Goal: Task Accomplishment & Management: Use online tool/utility

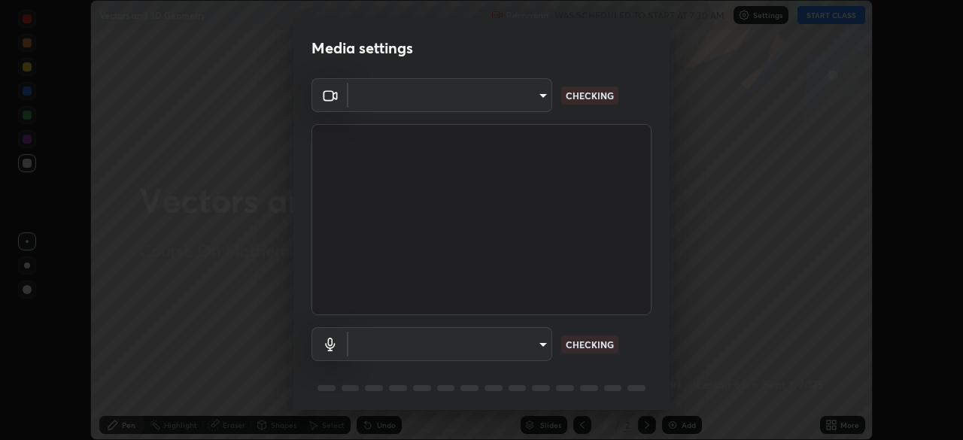
scroll to position [440, 963]
click at [536, 344] on body "Erase all Vectors and 3D Geometry Recording WAS SCHEDULED TO START AT 7:30 AM S…" at bounding box center [481, 220] width 963 height 440
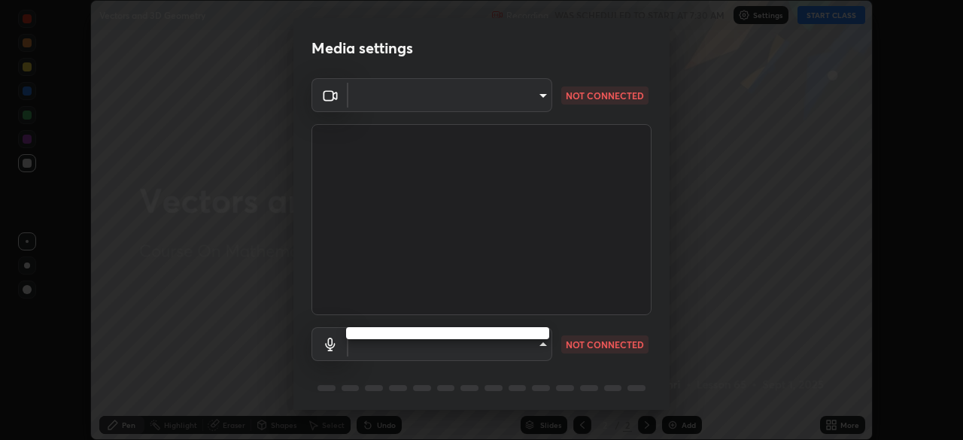
type input "b0dbb3b92abe51c0a200421dabcc31d5eeb9cbda50854e8bbcee9f88c8f391b2"
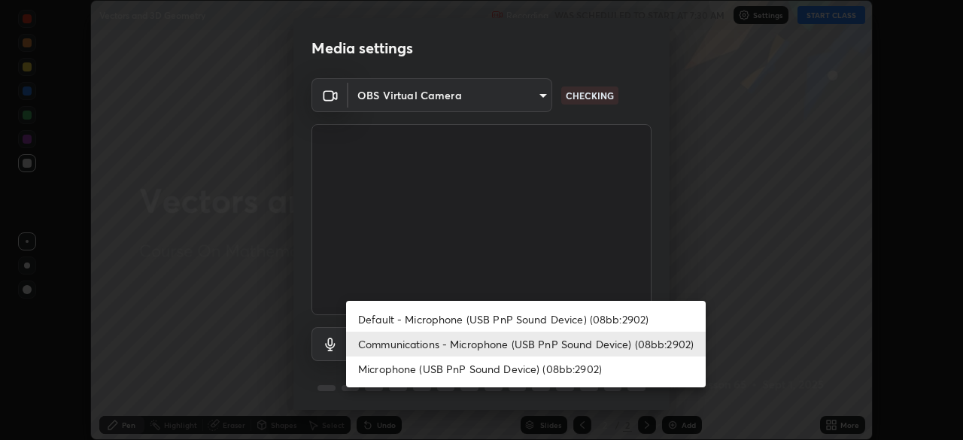
click at [447, 315] on li "Default - Microphone (USB PnP Sound Device) (08bb:2902)" at bounding box center [526, 319] width 360 height 25
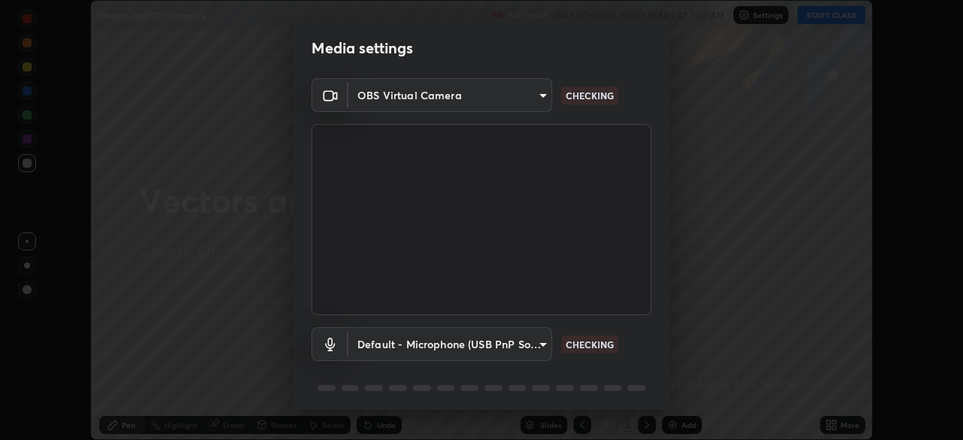
click at [462, 343] on body "Erase all Vectors and 3D Geometry Recording WAS SCHEDULED TO START AT 7:30 AM S…" at bounding box center [481, 220] width 963 height 440
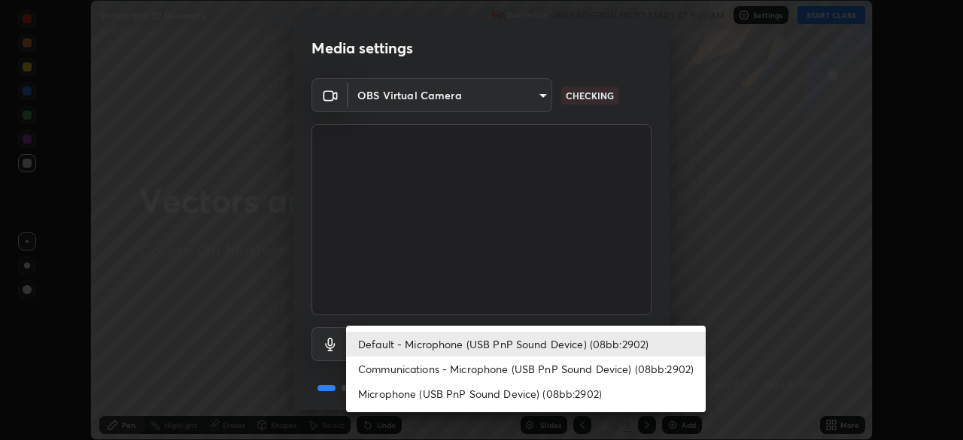
click at [449, 372] on li "Communications - Microphone (USB PnP Sound Device) (08bb:2902)" at bounding box center [526, 369] width 360 height 25
type input "communications"
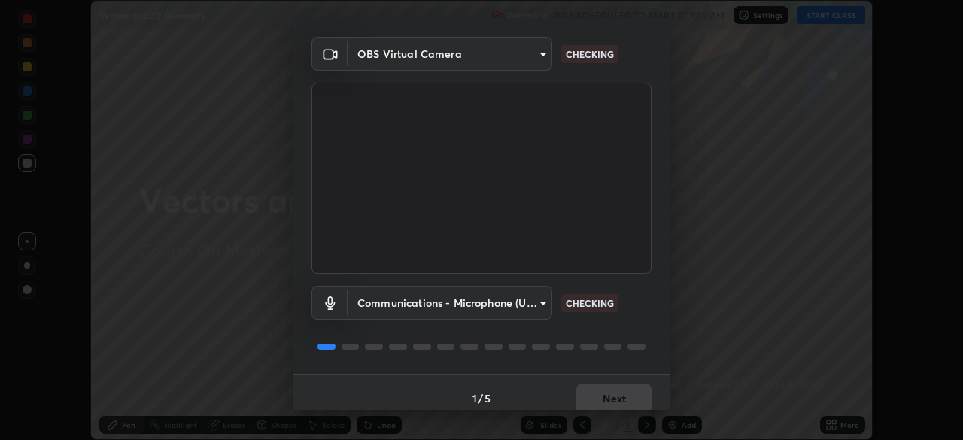
scroll to position [53, 0]
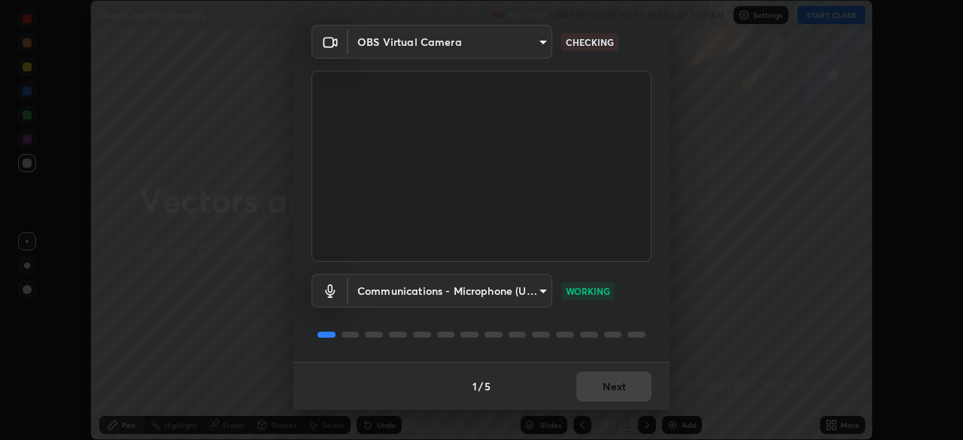
click at [598, 384] on div "1 / 5 Next" at bounding box center [482, 386] width 376 height 48
click at [601, 385] on div "1 / 5 Next" at bounding box center [482, 386] width 376 height 48
click at [606, 391] on div "1 / 5 Next" at bounding box center [482, 386] width 376 height 48
click at [610, 394] on div "1 / 5 Next" at bounding box center [482, 386] width 376 height 48
click at [613, 390] on button "Next" at bounding box center [614, 387] width 75 height 30
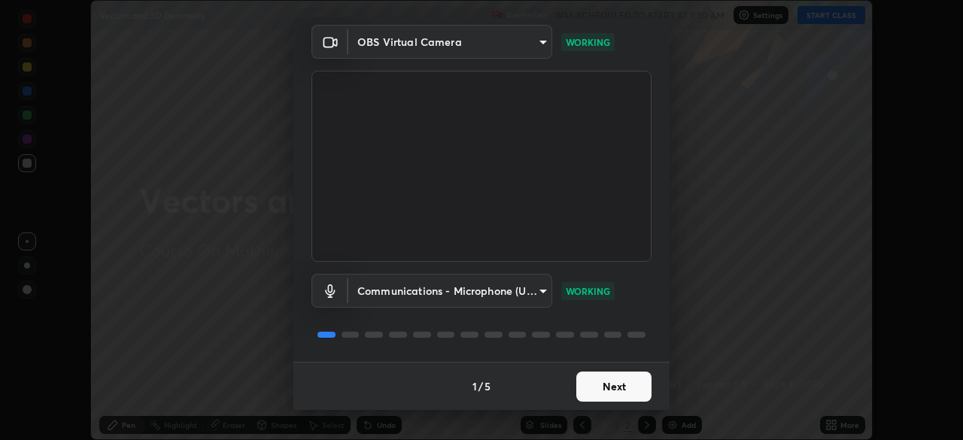
scroll to position [0, 0]
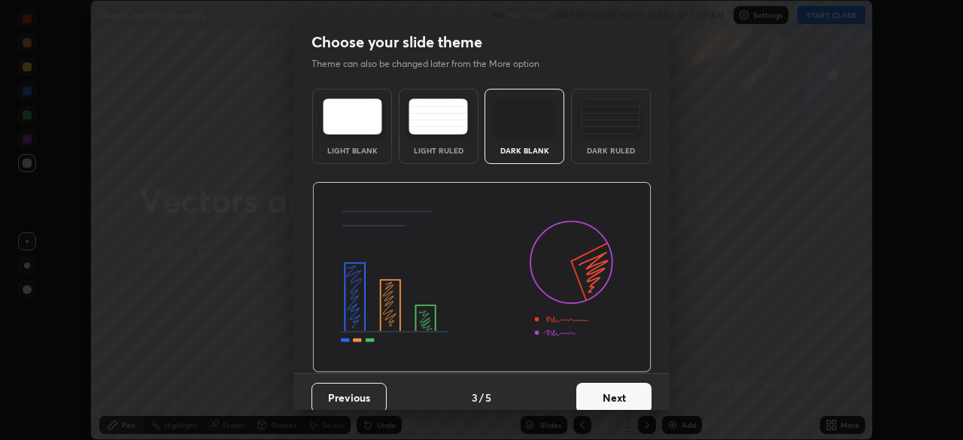
click at [623, 390] on button "Next" at bounding box center [614, 398] width 75 height 30
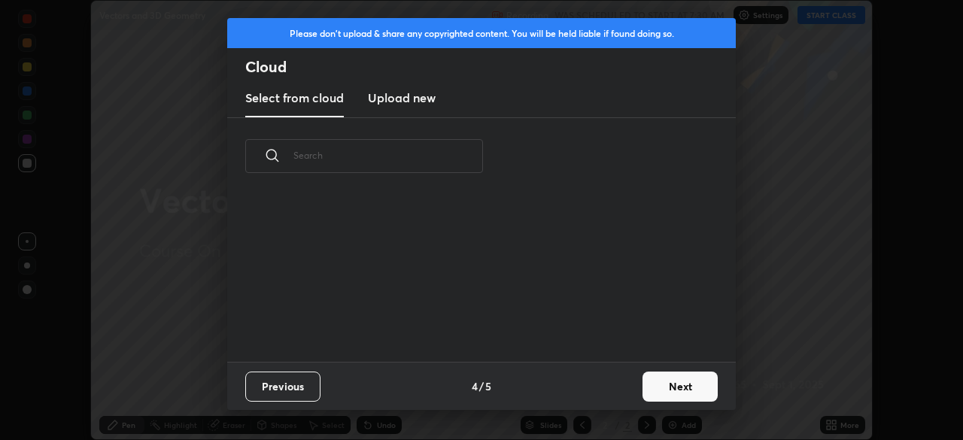
click at [654, 397] on button "Next" at bounding box center [680, 387] width 75 height 30
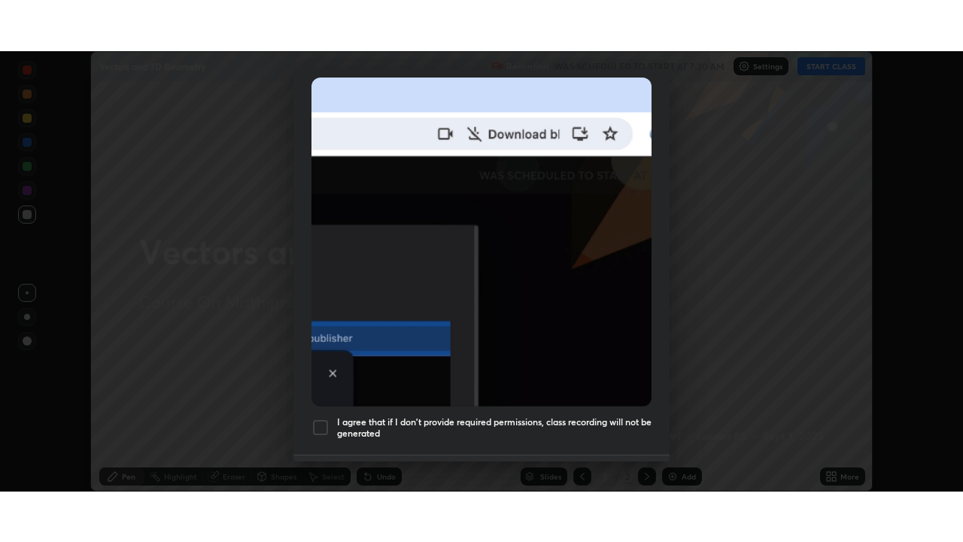
scroll to position [361, 0]
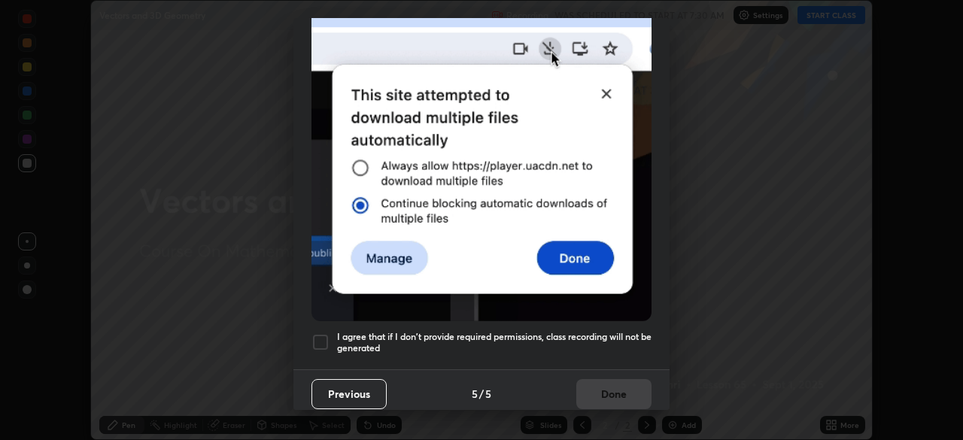
click at [327, 334] on div at bounding box center [321, 342] width 18 height 18
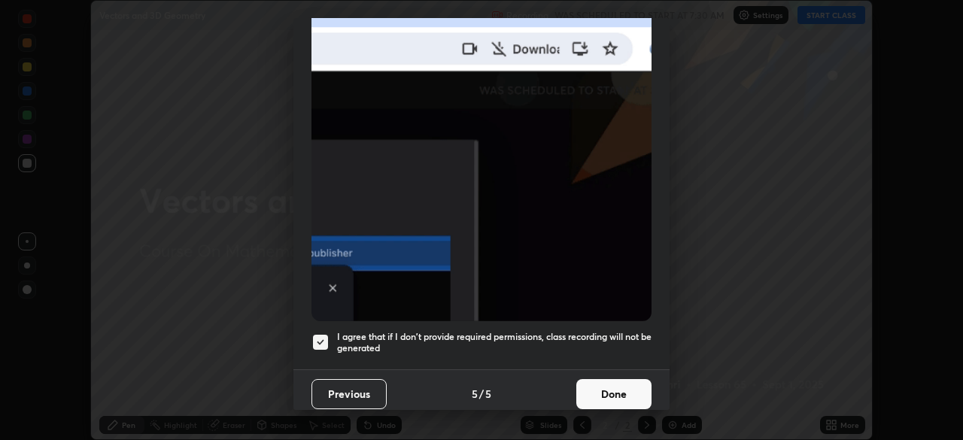
click at [610, 388] on button "Done" at bounding box center [614, 394] width 75 height 30
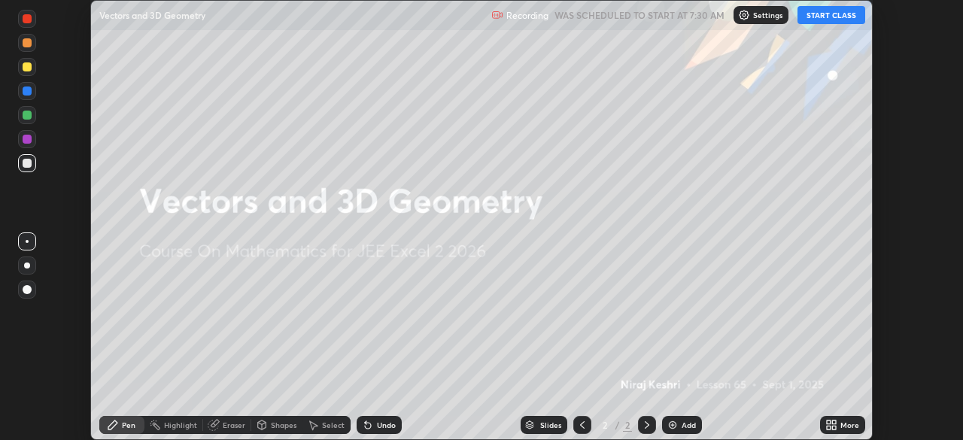
click at [826, 13] on button "START CLASS" at bounding box center [832, 15] width 68 height 18
click at [834, 422] on icon at bounding box center [834, 423] width 4 height 4
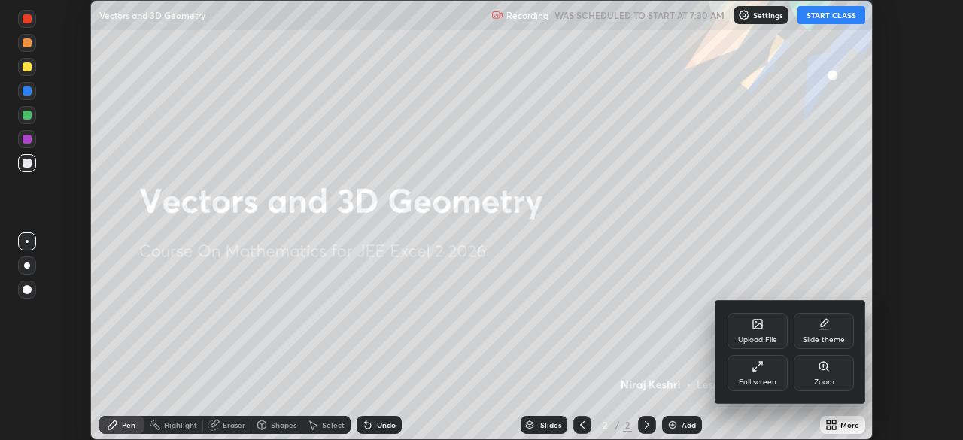
click at [772, 375] on div "Full screen" at bounding box center [758, 373] width 60 height 36
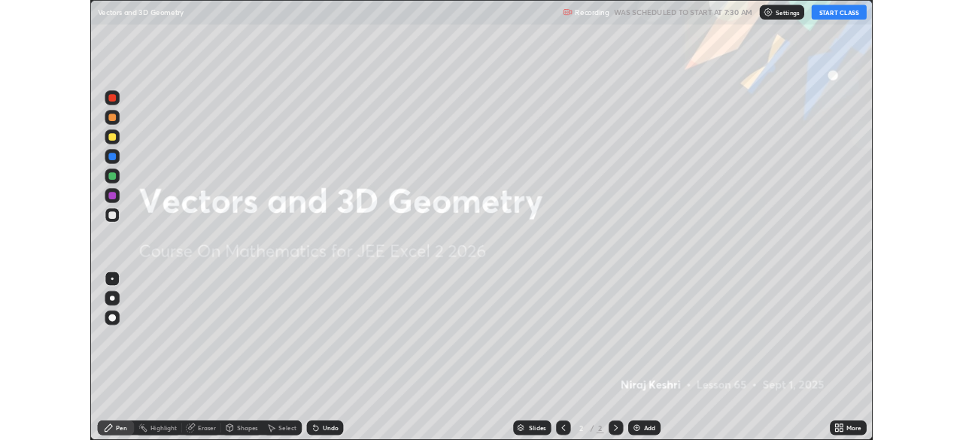
scroll to position [542, 963]
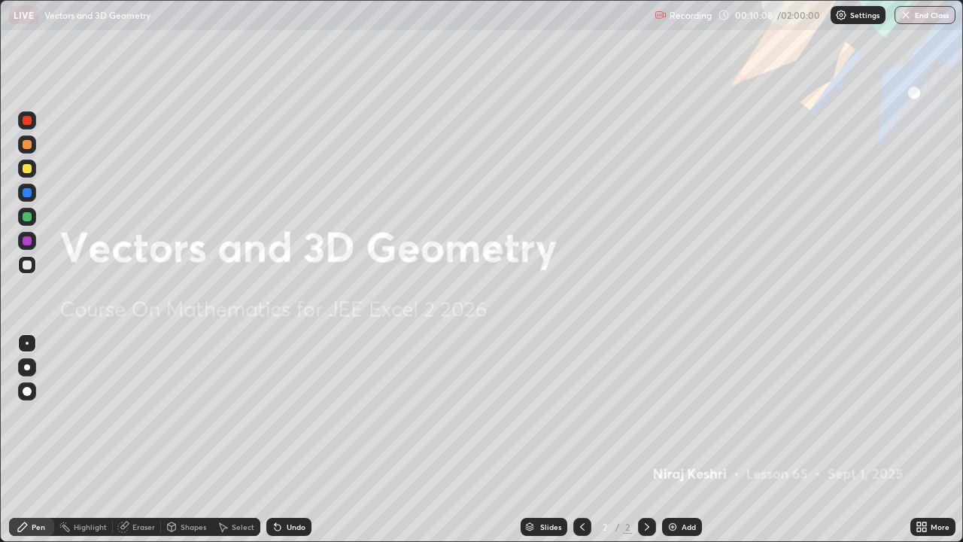
click at [698, 440] on div "Add" at bounding box center [682, 527] width 40 height 18
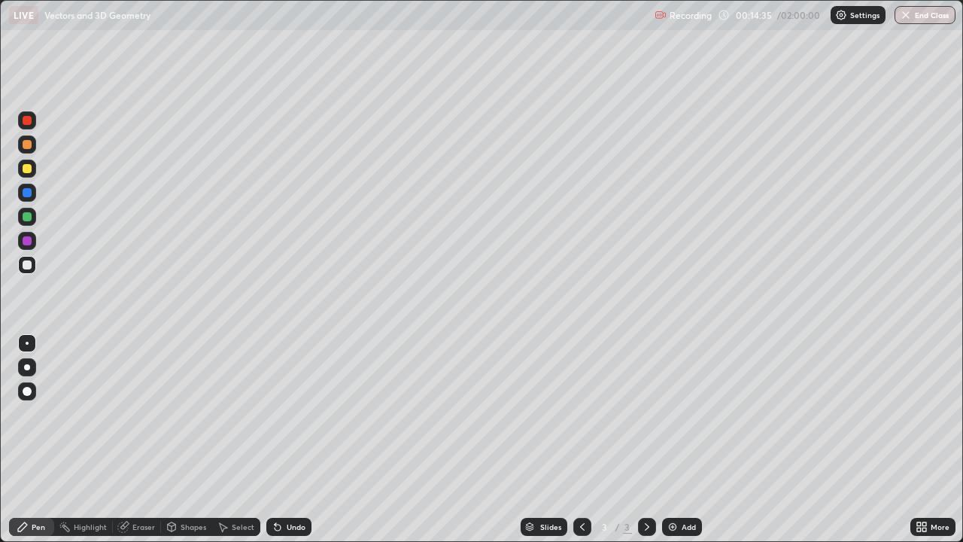
click at [684, 440] on div "Add" at bounding box center [689, 527] width 14 height 8
click at [145, 440] on div "Eraser" at bounding box center [143, 527] width 23 height 8
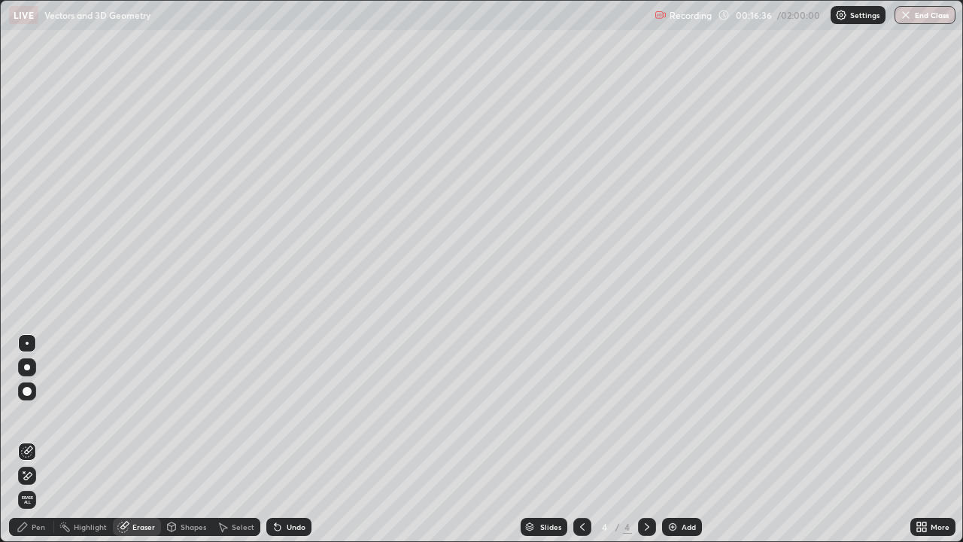
click at [35, 389] on div at bounding box center [27, 391] width 18 height 18
click at [38, 440] on div "Pen" at bounding box center [39, 527] width 14 height 8
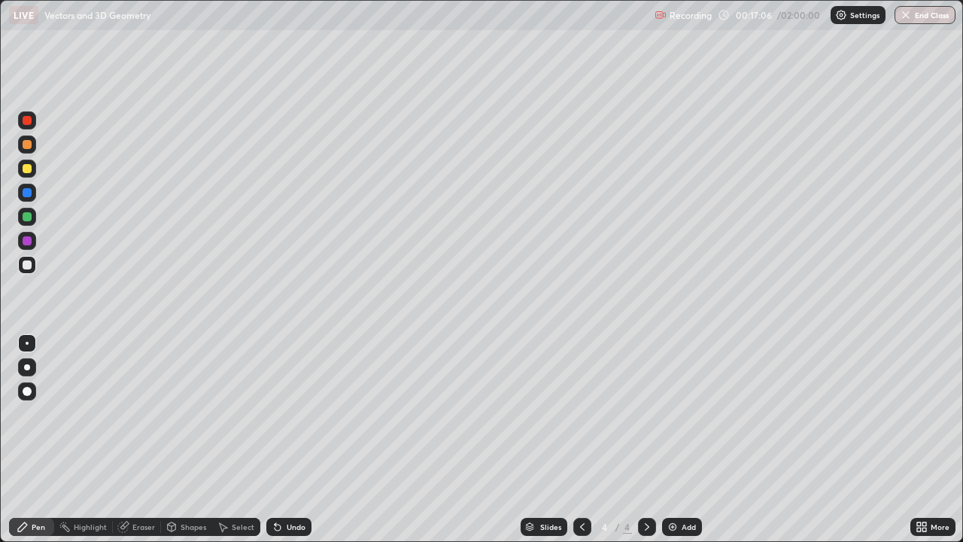
click at [126, 440] on icon at bounding box center [123, 527] width 10 height 10
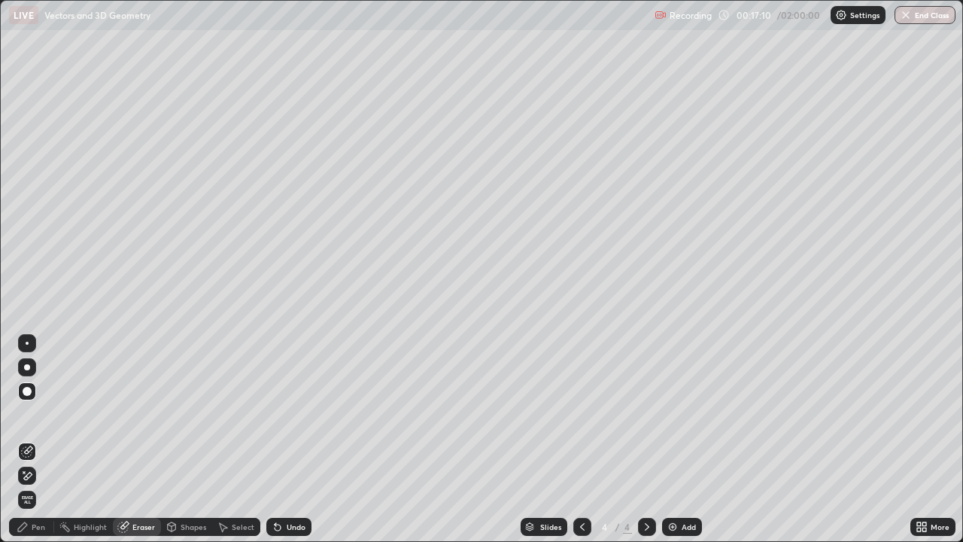
click at [41, 440] on div "Pen" at bounding box center [39, 527] width 14 height 8
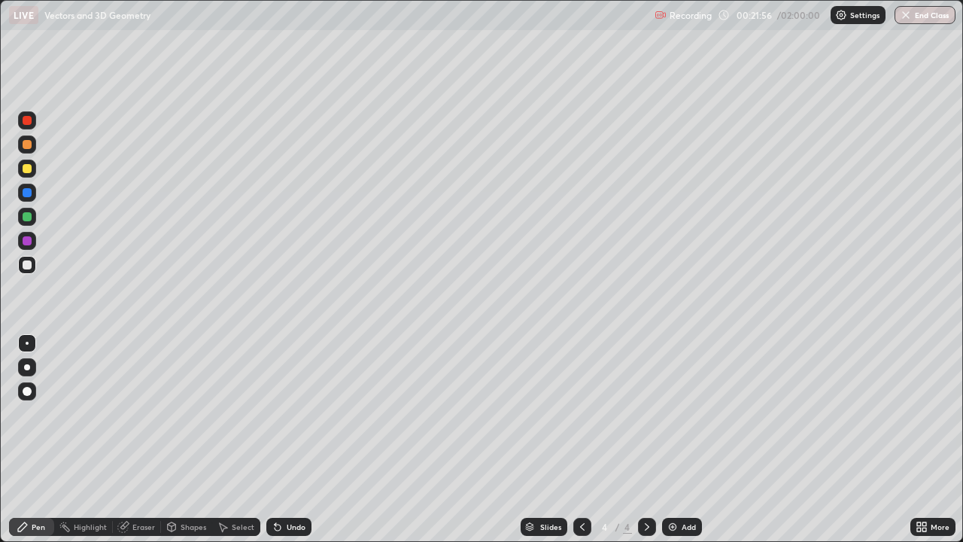
click at [685, 440] on div "Add" at bounding box center [682, 527] width 40 height 18
click at [680, 440] on div "Add" at bounding box center [682, 527] width 40 height 18
click at [577, 440] on icon at bounding box center [583, 527] width 12 height 12
click at [650, 440] on div at bounding box center [647, 527] width 18 height 18
click at [143, 440] on div "Eraser" at bounding box center [143, 527] width 23 height 8
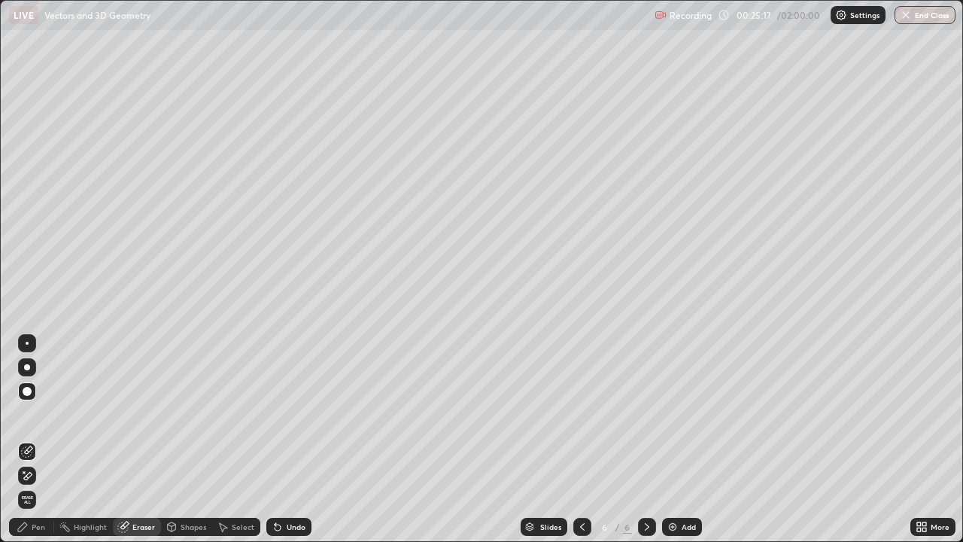
click at [43, 440] on div "Pen" at bounding box center [39, 527] width 14 height 8
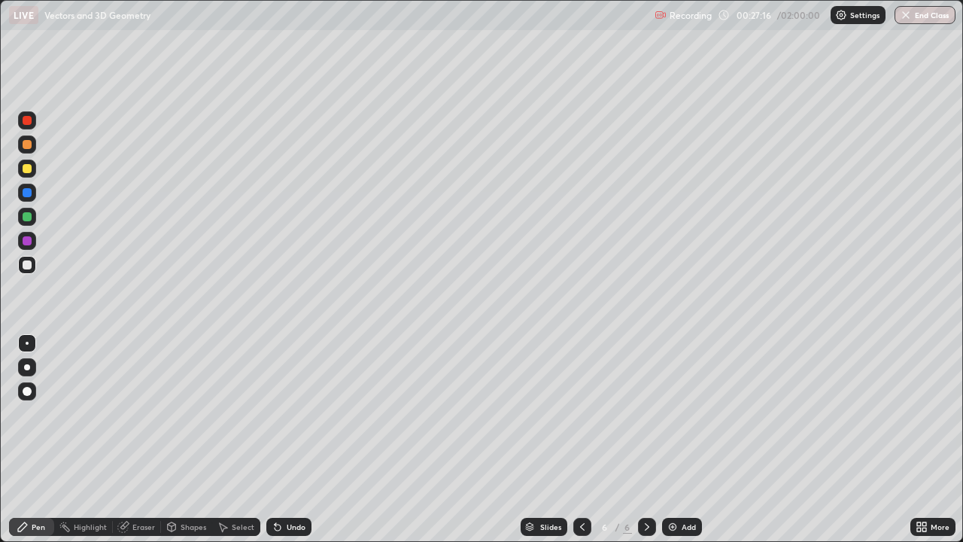
click at [686, 440] on div "Add" at bounding box center [689, 527] width 14 height 8
click at [675, 440] on img at bounding box center [673, 527] width 12 height 12
click at [587, 440] on div at bounding box center [583, 527] width 18 height 18
click at [646, 440] on icon at bounding box center [647, 527] width 12 height 12
click at [672, 440] on img at bounding box center [673, 527] width 12 height 12
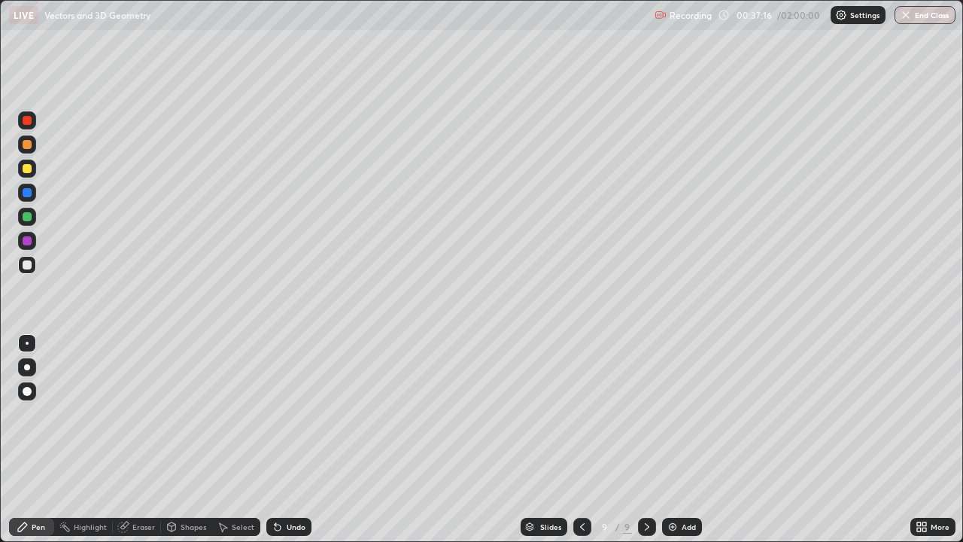
click at [682, 440] on div "Add" at bounding box center [689, 527] width 14 height 8
click at [295, 440] on div "Undo" at bounding box center [296, 527] width 19 height 8
click at [294, 440] on div "Undo" at bounding box center [296, 527] width 19 height 8
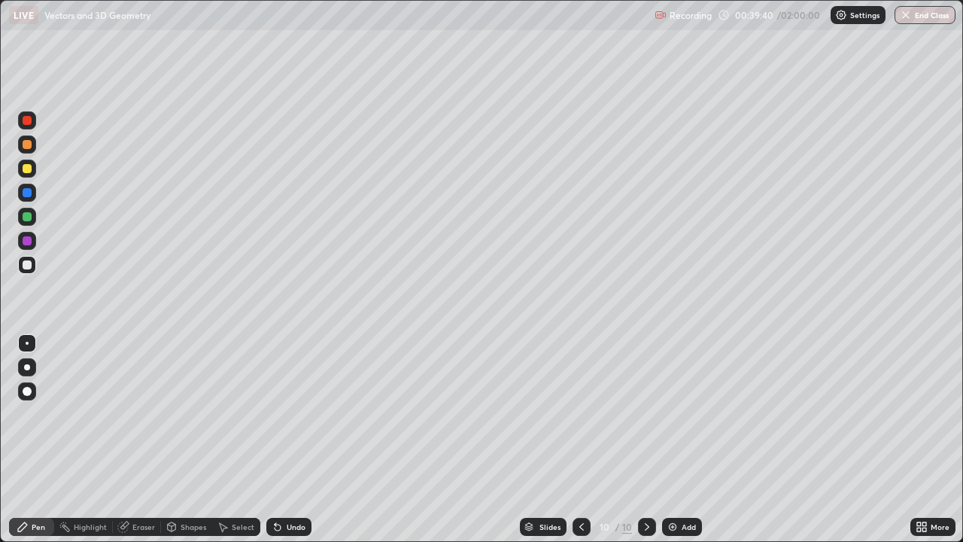
click at [288, 440] on div "Undo" at bounding box center [296, 527] width 19 height 8
click at [691, 440] on div "Add" at bounding box center [689, 527] width 14 height 8
click at [581, 440] on icon at bounding box center [583, 527] width 12 height 12
click at [646, 440] on icon at bounding box center [647, 527] width 12 height 12
click at [574, 440] on div at bounding box center [583, 527] width 18 height 18
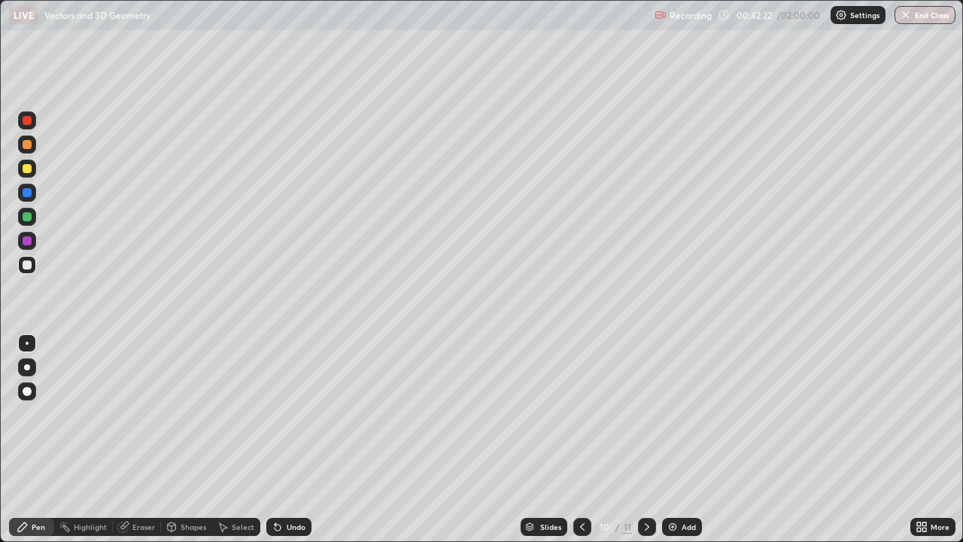
click at [644, 440] on icon at bounding box center [647, 527] width 12 height 12
click at [681, 440] on div "Add" at bounding box center [682, 527] width 40 height 18
click at [582, 440] on icon at bounding box center [583, 527] width 12 height 12
click at [646, 440] on icon at bounding box center [647, 527] width 12 height 12
click at [645, 440] on icon at bounding box center [647, 527] width 12 height 12
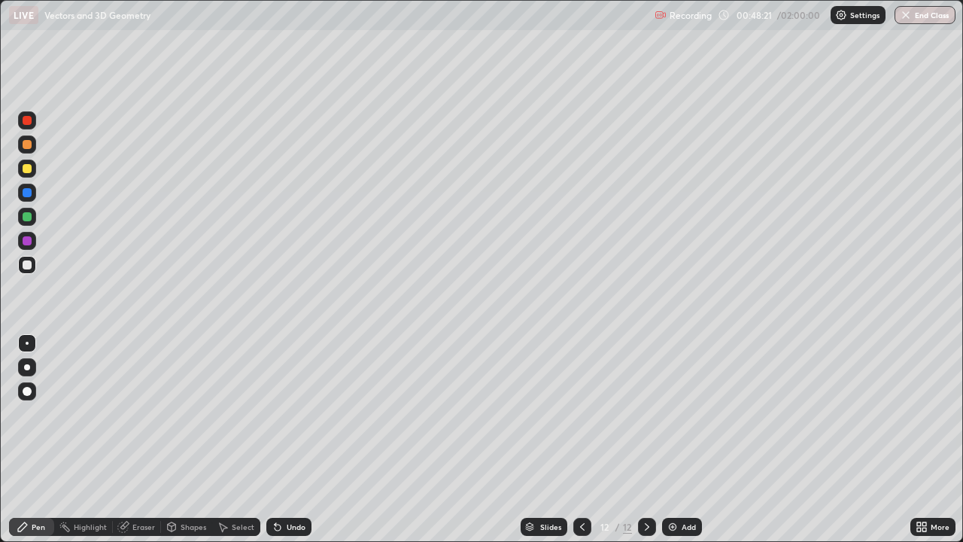
click at [684, 440] on div "Add" at bounding box center [689, 527] width 14 height 8
click at [574, 440] on div at bounding box center [583, 527] width 18 height 18
click at [647, 440] on icon at bounding box center [647, 527] width 12 height 12
click at [643, 440] on icon at bounding box center [647, 527] width 12 height 12
click at [678, 440] on div "Add" at bounding box center [682, 527] width 40 height 18
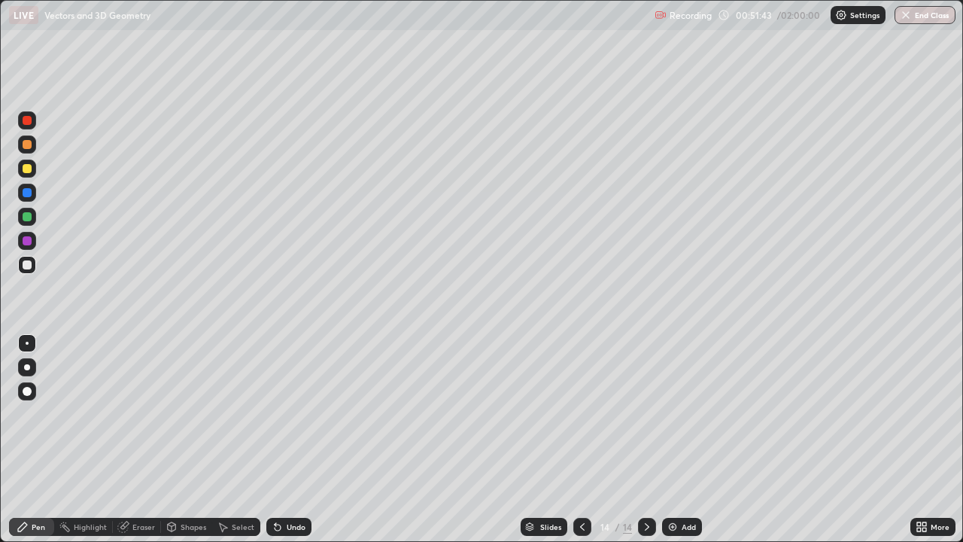
click at [581, 440] on icon at bounding box center [583, 527] width 12 height 12
click at [646, 440] on icon at bounding box center [647, 527] width 12 height 12
click at [679, 440] on div "Add" at bounding box center [682, 527] width 40 height 18
click at [306, 440] on div "Undo" at bounding box center [288, 527] width 45 height 18
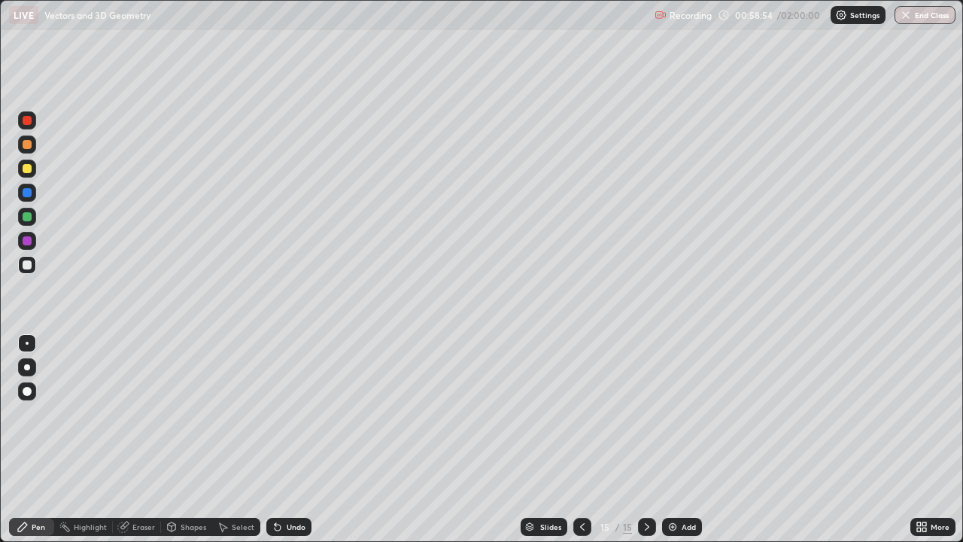
click at [190, 440] on div "Shapes" at bounding box center [194, 527] width 26 height 8
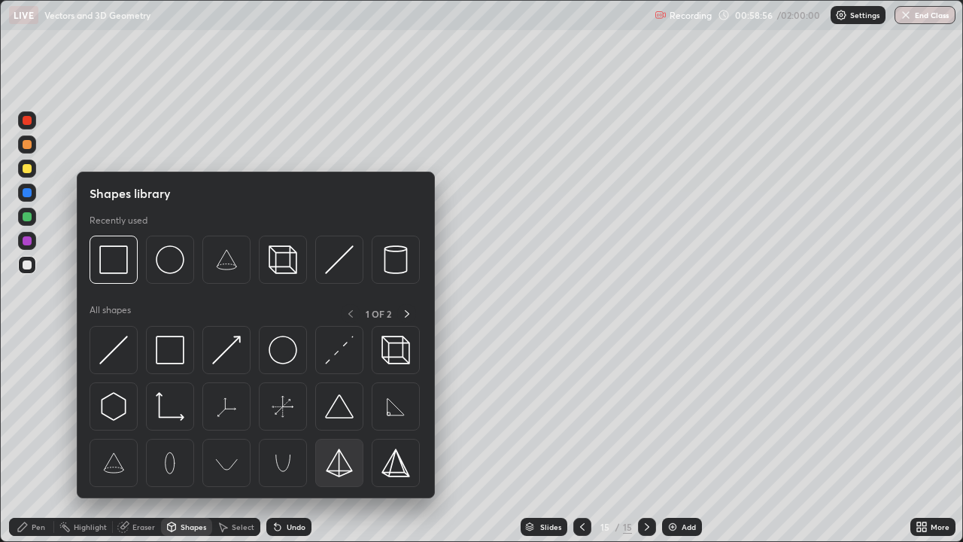
click at [342, 440] on img at bounding box center [339, 463] width 29 height 29
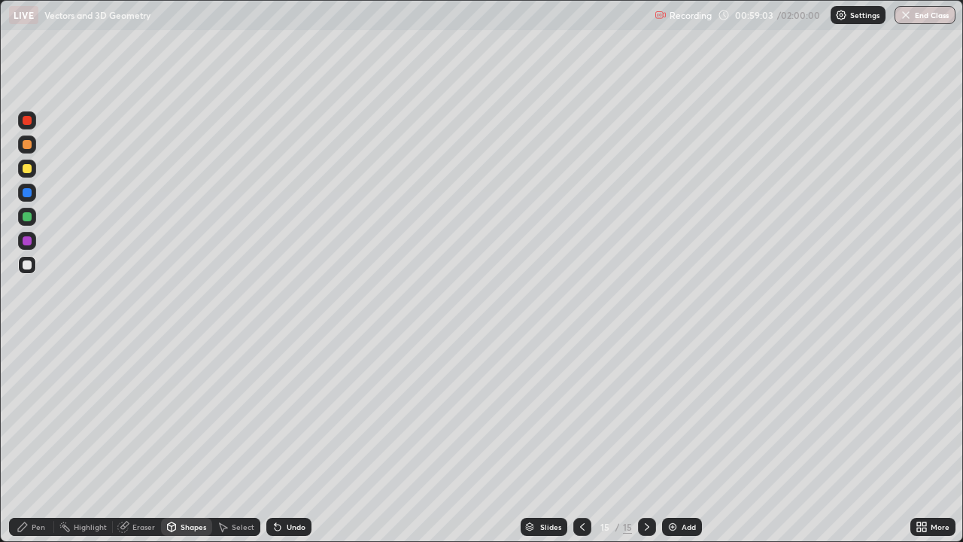
click at [282, 440] on div "Undo" at bounding box center [288, 527] width 45 height 18
click at [38, 440] on div "Pen" at bounding box center [39, 527] width 14 height 8
click at [693, 440] on div "Add" at bounding box center [689, 527] width 14 height 8
click at [580, 440] on icon at bounding box center [583, 527] width 12 height 12
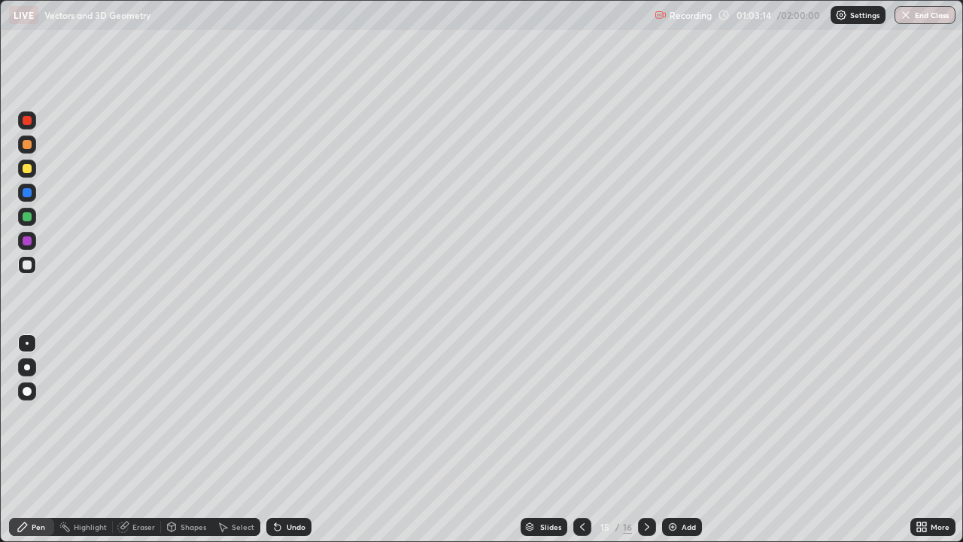
click at [653, 440] on div at bounding box center [647, 527] width 18 height 18
click at [580, 440] on icon at bounding box center [583, 527] width 12 height 12
click at [294, 440] on div "Undo" at bounding box center [296, 527] width 19 height 8
click at [294, 440] on div "Undo" at bounding box center [288, 527] width 45 height 18
click at [647, 440] on icon at bounding box center [647, 527] width 12 height 12
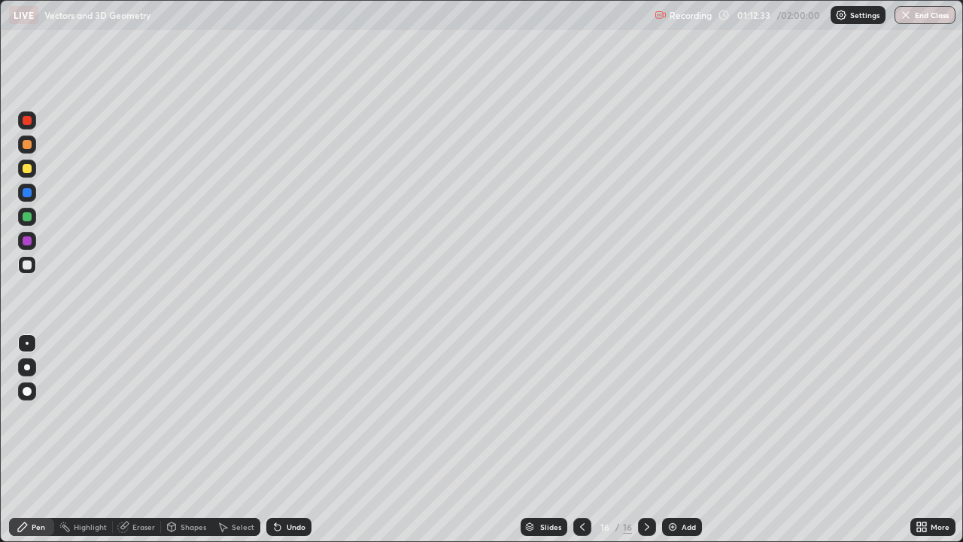
click at [653, 440] on div at bounding box center [647, 527] width 18 height 18
click at [687, 440] on div "Add" at bounding box center [689, 527] width 14 height 8
click at [581, 440] on icon at bounding box center [583, 527] width 12 height 12
click at [646, 440] on icon at bounding box center [647, 527] width 12 height 12
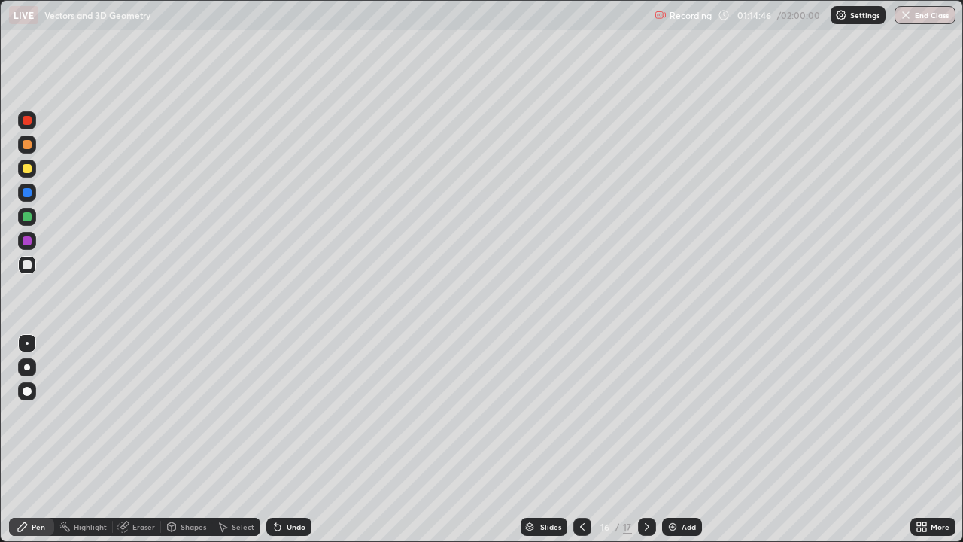
click at [676, 440] on img at bounding box center [673, 527] width 12 height 12
click at [27, 169] on div at bounding box center [27, 168] width 9 height 9
click at [287, 440] on div "Undo" at bounding box center [296, 527] width 19 height 8
click at [291, 440] on div "Undo" at bounding box center [296, 527] width 19 height 8
click at [288, 440] on div "Undo" at bounding box center [296, 527] width 19 height 8
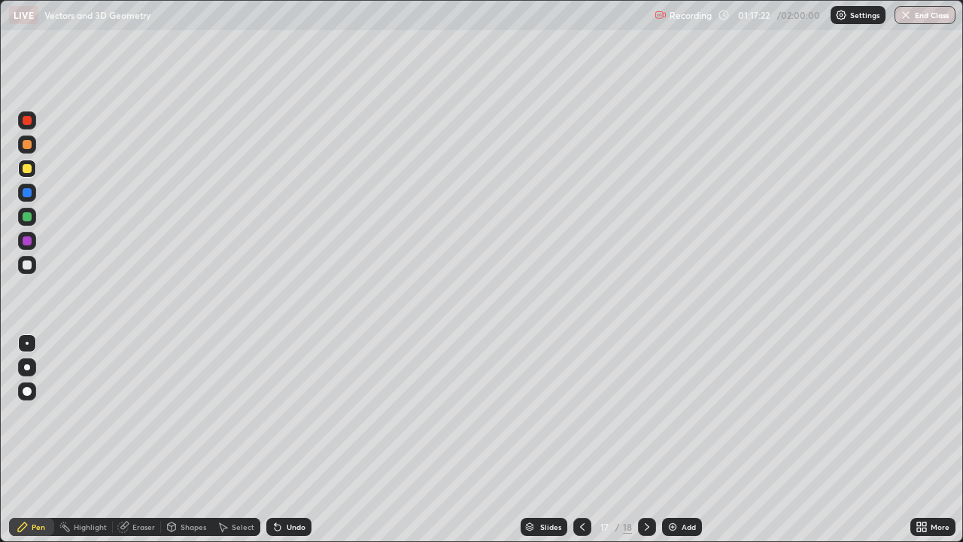
click at [287, 440] on div "Undo" at bounding box center [296, 527] width 19 height 8
click at [291, 440] on div "Undo" at bounding box center [288, 527] width 45 height 18
click at [286, 440] on div "Undo" at bounding box center [288, 527] width 45 height 18
click at [28, 265] on div at bounding box center [27, 264] width 9 height 9
click at [269, 440] on div "Undo" at bounding box center [285, 527] width 51 height 30
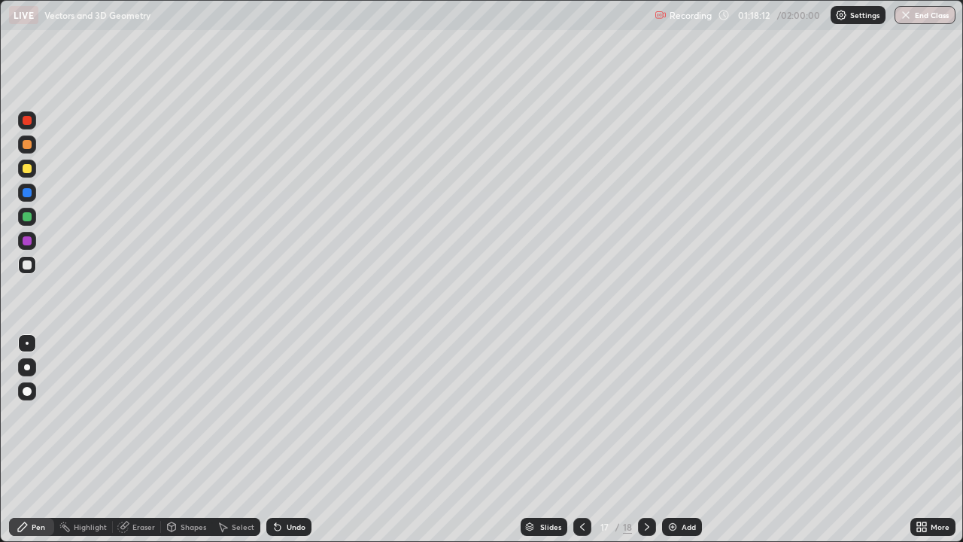
click at [27, 220] on div at bounding box center [27, 216] width 9 height 9
click at [682, 440] on div "Add" at bounding box center [689, 527] width 14 height 8
click at [647, 440] on icon at bounding box center [647, 527] width 5 height 8
click at [582, 440] on icon at bounding box center [583, 527] width 12 height 12
click at [648, 440] on icon at bounding box center [647, 527] width 12 height 12
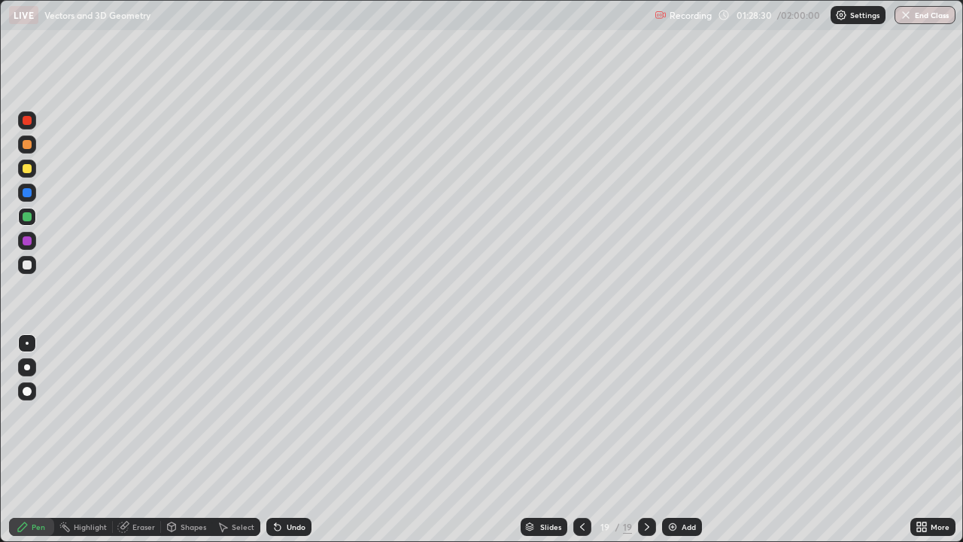
click at [29, 263] on div at bounding box center [27, 264] width 9 height 9
click at [283, 440] on div "Undo" at bounding box center [288, 527] width 45 height 18
click at [282, 440] on div "Undo" at bounding box center [288, 527] width 45 height 18
click at [287, 440] on div "Undo" at bounding box center [296, 527] width 19 height 8
click at [26, 215] on div at bounding box center [27, 216] width 9 height 9
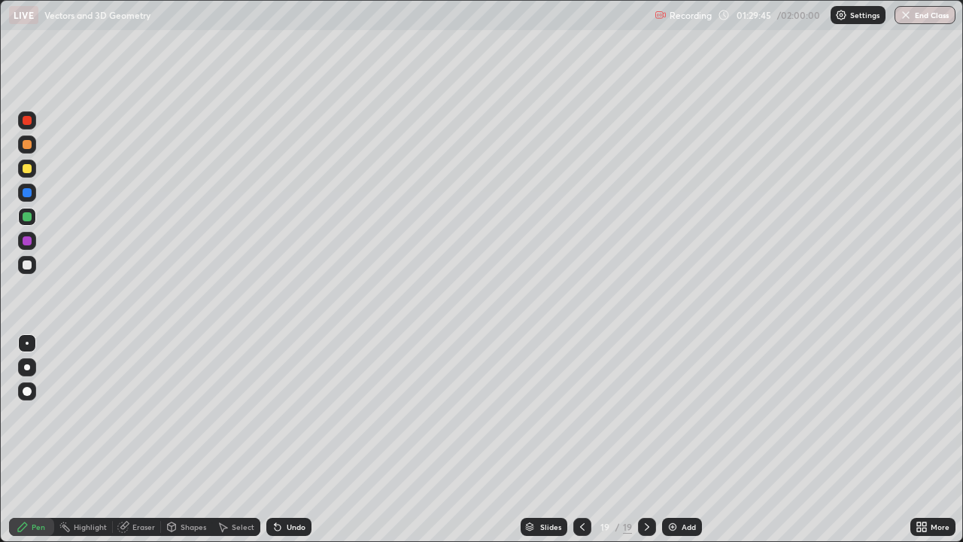
click at [27, 170] on div at bounding box center [27, 168] width 9 height 9
click at [273, 440] on div "Undo" at bounding box center [285, 527] width 51 height 30
click at [280, 440] on icon at bounding box center [278, 527] width 12 height 12
click at [32, 218] on div at bounding box center [27, 217] width 18 height 18
click at [275, 440] on icon at bounding box center [276, 524] width 2 height 2
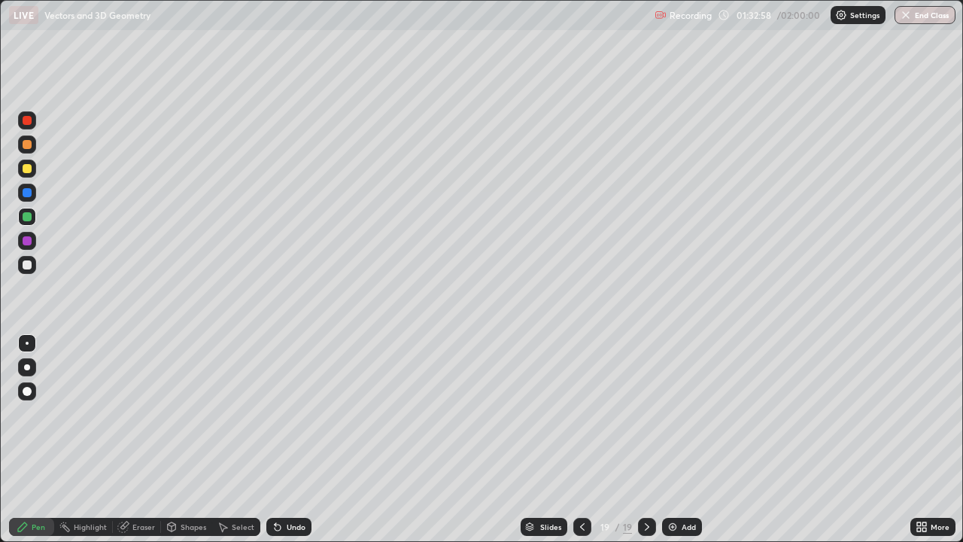
click at [275, 440] on icon at bounding box center [276, 524] width 2 height 2
click at [275, 440] on icon at bounding box center [278, 528] width 6 height 6
click at [278, 440] on icon at bounding box center [278, 528] width 6 height 6
click at [275, 440] on icon at bounding box center [278, 528] width 6 height 6
click at [292, 440] on div "Undo" at bounding box center [296, 527] width 19 height 8
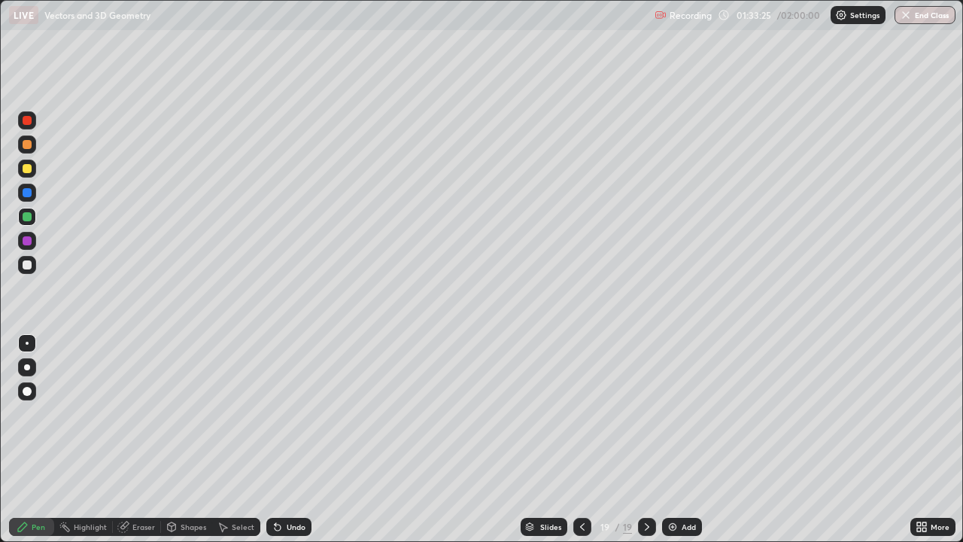
click at [296, 440] on div "Undo" at bounding box center [296, 527] width 19 height 8
click at [297, 440] on div "Undo" at bounding box center [296, 527] width 19 height 8
click at [298, 440] on div "Undo" at bounding box center [296, 527] width 19 height 8
click at [304, 440] on div "Undo" at bounding box center [288, 527] width 45 height 18
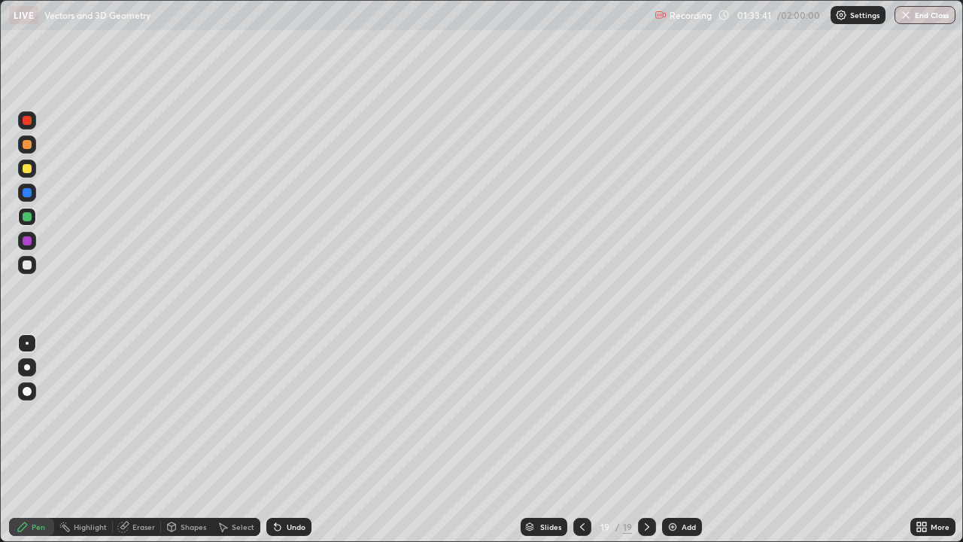
click at [31, 266] on div at bounding box center [27, 264] width 9 height 9
click at [682, 440] on div "Add" at bounding box center [689, 527] width 14 height 8
click at [29, 169] on div at bounding box center [27, 168] width 9 height 9
click at [139, 440] on div "Eraser" at bounding box center [137, 527] width 48 height 30
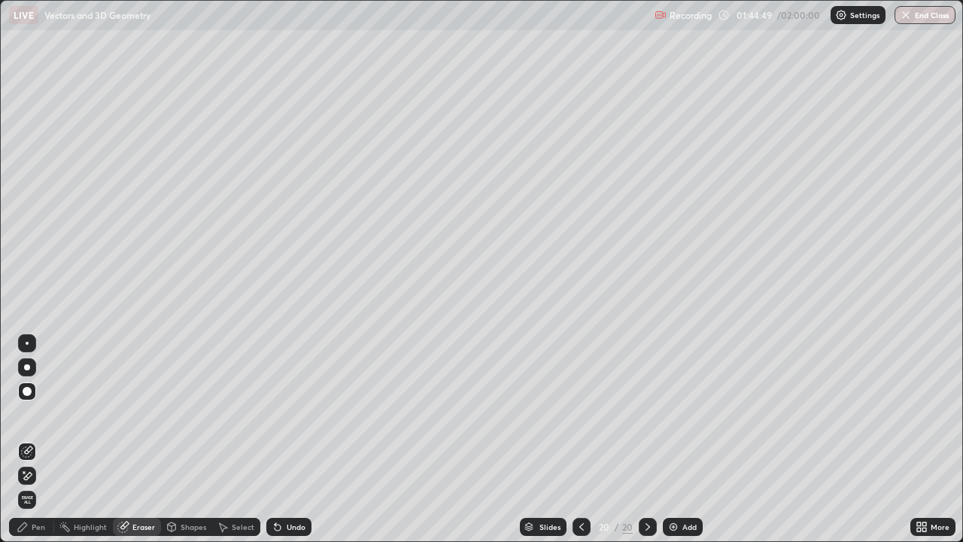
click at [34, 440] on div "Pen" at bounding box center [39, 527] width 14 height 8
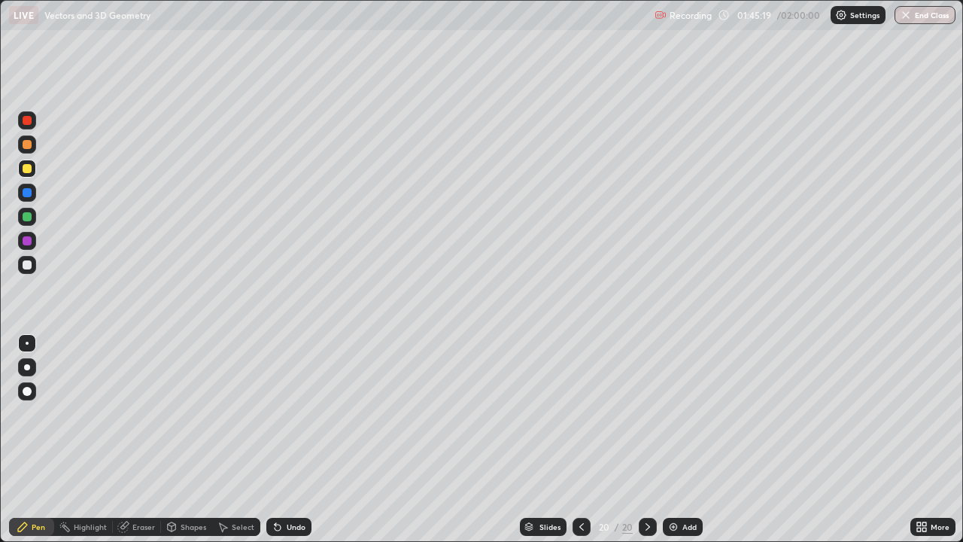
click at [287, 440] on div "Undo" at bounding box center [296, 527] width 19 height 8
click at [288, 440] on div "Undo" at bounding box center [296, 527] width 19 height 8
click at [284, 440] on div "Undo" at bounding box center [288, 527] width 45 height 18
click at [282, 440] on div "Undo" at bounding box center [288, 527] width 45 height 18
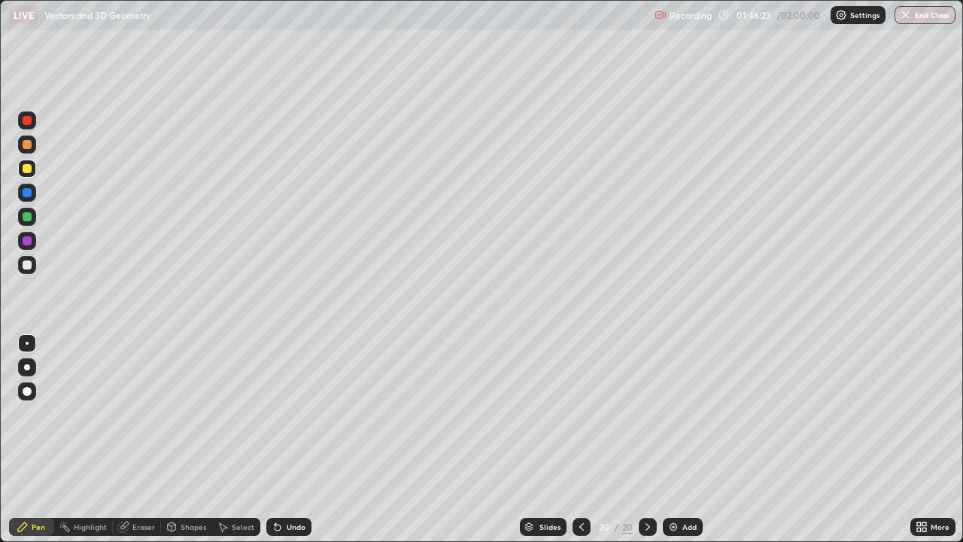
click at [29, 266] on div at bounding box center [27, 264] width 9 height 9
click at [278, 440] on icon at bounding box center [278, 528] width 6 height 6
click at [280, 440] on icon at bounding box center [278, 527] width 12 height 12
click at [280, 440] on div "Undo" at bounding box center [288, 527] width 45 height 18
click at [277, 440] on icon at bounding box center [278, 528] width 6 height 6
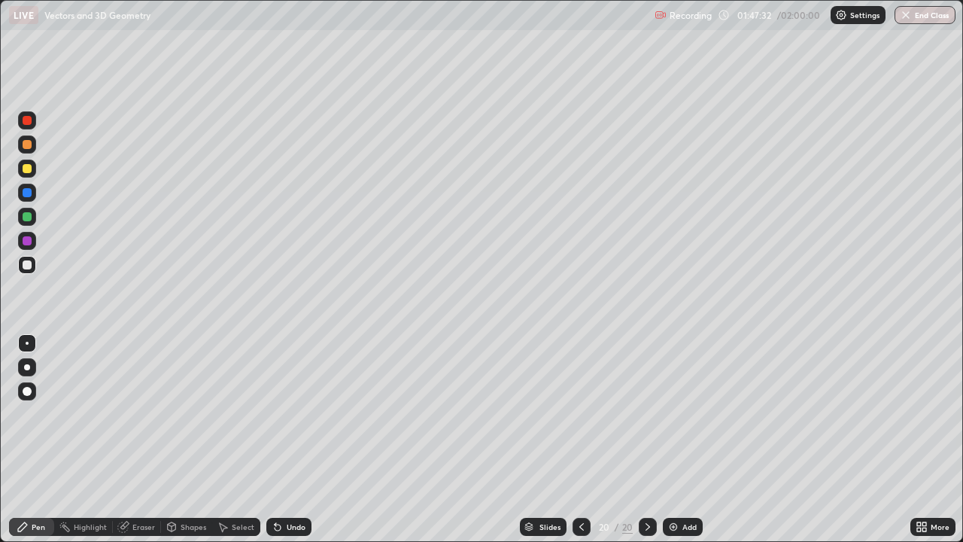
click at [277, 440] on icon at bounding box center [278, 528] width 6 height 6
click at [287, 440] on div "Undo" at bounding box center [296, 527] width 19 height 8
click at [290, 440] on div "Undo" at bounding box center [296, 527] width 19 height 8
click at [295, 440] on div "Undo" at bounding box center [296, 527] width 19 height 8
click at [287, 440] on div "Undo" at bounding box center [296, 527] width 19 height 8
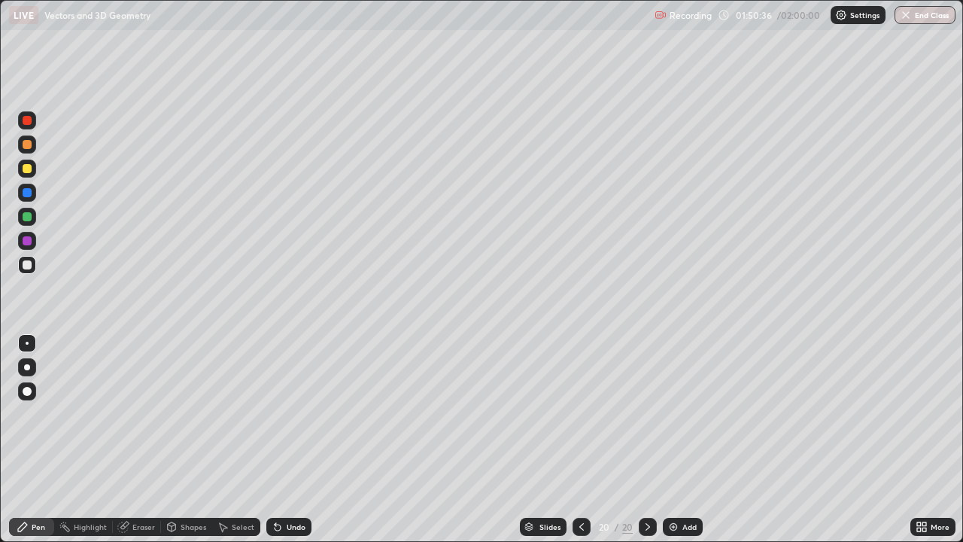
click at [287, 440] on div "Undo" at bounding box center [296, 527] width 19 height 8
click at [931, 440] on div "More" at bounding box center [940, 527] width 19 height 8
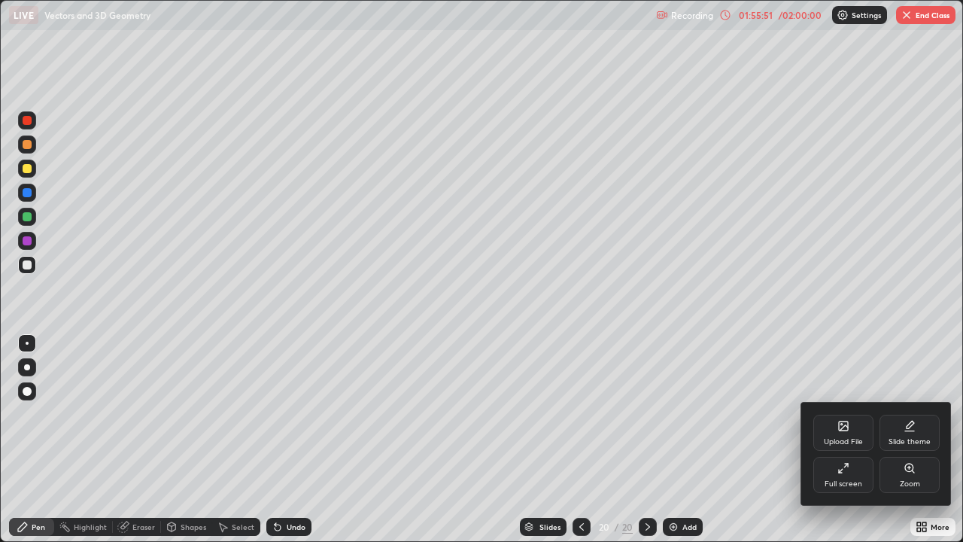
click at [843, 440] on icon at bounding box center [844, 468] width 12 height 12
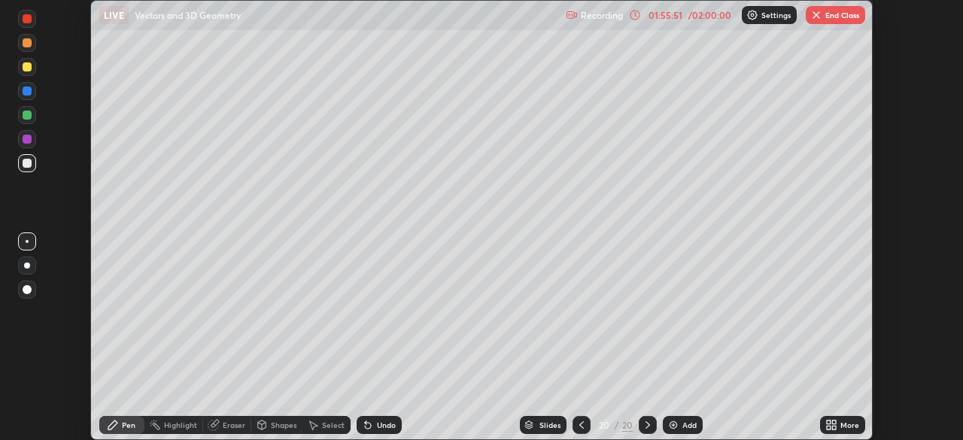
scroll to position [74828, 74304]
click at [832, 17] on button "End Class" at bounding box center [835, 15] width 59 height 18
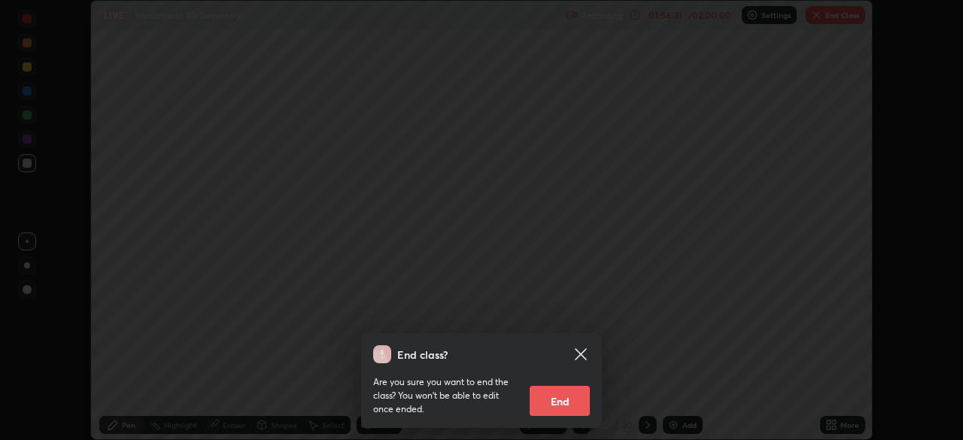
click at [558, 406] on button "End" at bounding box center [560, 401] width 60 height 30
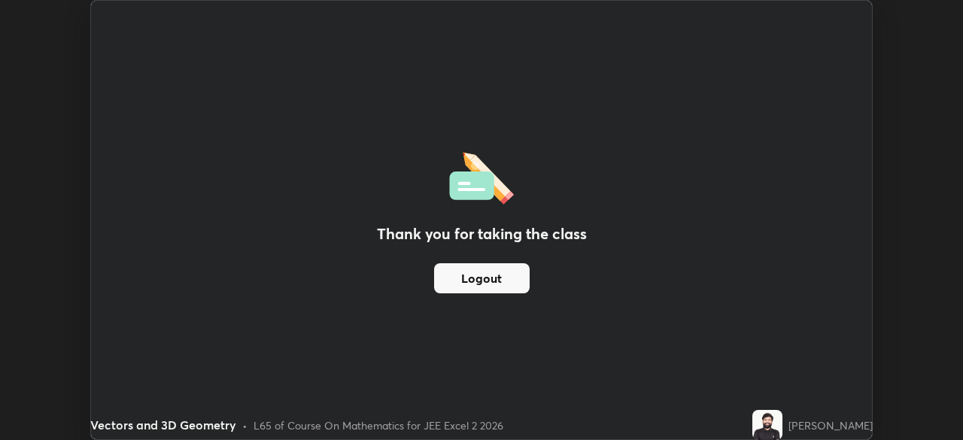
click at [495, 278] on button "Logout" at bounding box center [482, 278] width 96 height 30
